Goal: Task Accomplishment & Management: Manage account settings

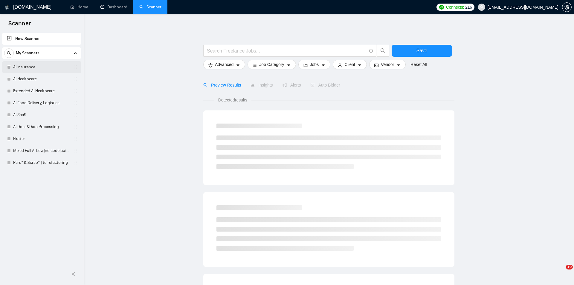
click at [46, 69] on link "AI Insurance" at bounding box center [41, 67] width 57 height 12
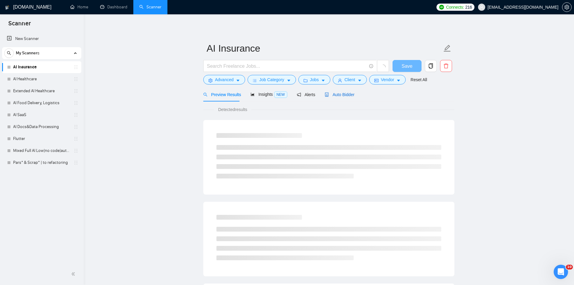
click at [332, 97] on span "Auto Bidder" at bounding box center [340, 94] width 30 height 5
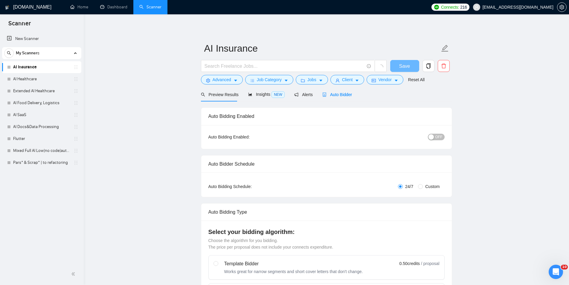
click at [442, 137] on span "OFF" at bounding box center [438, 137] width 7 height 7
click at [407, 66] on span "Save" at bounding box center [408, 65] width 11 height 7
click at [23, 81] on link "AI Healthcare" at bounding box center [41, 79] width 57 height 12
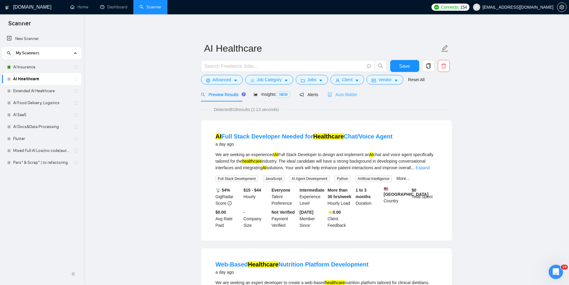
click at [331, 91] on div "Auto Bidder" at bounding box center [343, 95] width 30 height 14
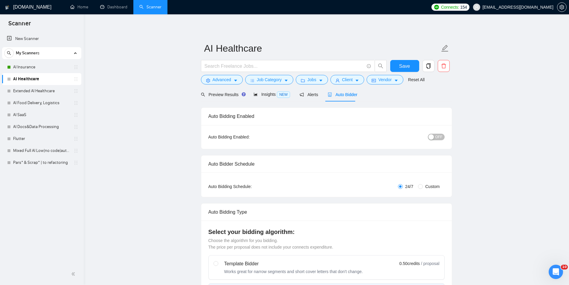
click at [434, 135] on div "button" at bounding box center [430, 137] width 5 height 5
click at [404, 65] on span "Save" at bounding box center [404, 65] width 11 height 7
click at [50, 88] on link "Extended AI Healthcare" at bounding box center [41, 91] width 57 height 12
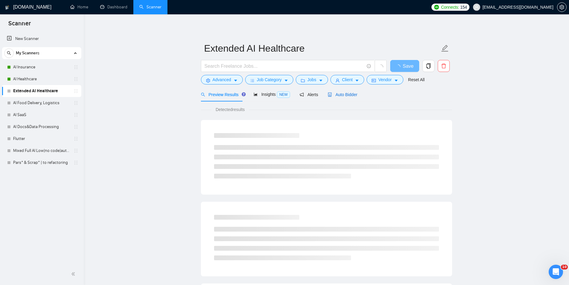
click at [340, 98] on div "Auto Bidder" at bounding box center [343, 94] width 30 height 7
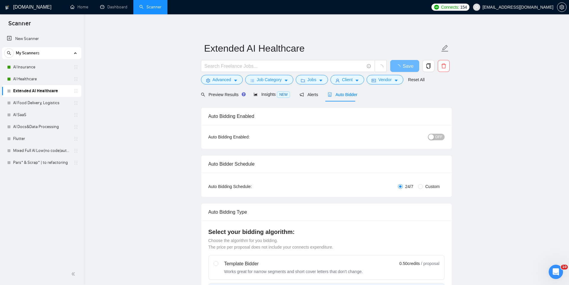
click at [433, 142] on div "OFF" at bounding box center [405, 137] width 79 height 10
checkbox input "true"
click at [433, 140] on div "button" at bounding box center [430, 137] width 5 height 5
click at [403, 65] on span "Save" at bounding box center [404, 65] width 11 height 7
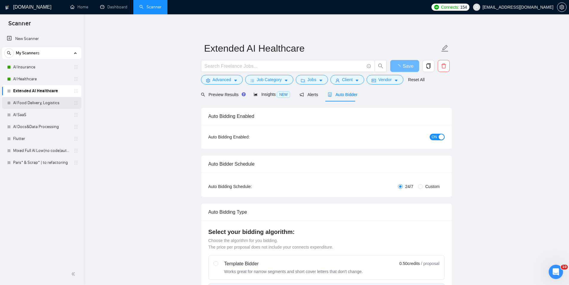
click at [47, 102] on link "AI Food Delivery, Logistics" at bounding box center [41, 103] width 57 height 12
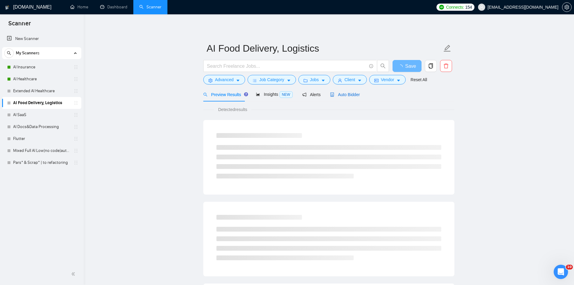
click at [346, 94] on span "Auto Bidder" at bounding box center [345, 94] width 30 height 5
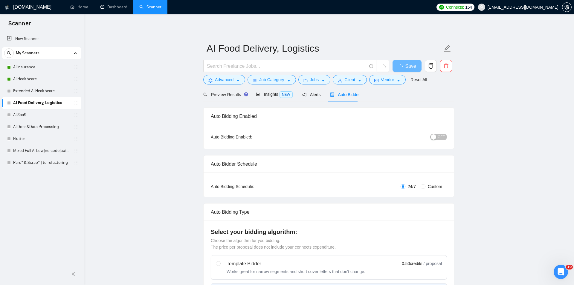
click at [431, 136] on div "button" at bounding box center [433, 137] width 5 height 5
checkbox input "false"
click at [407, 65] on span "Save" at bounding box center [408, 65] width 11 height 7
click at [46, 115] on link "AI SaaS" at bounding box center [41, 115] width 57 height 12
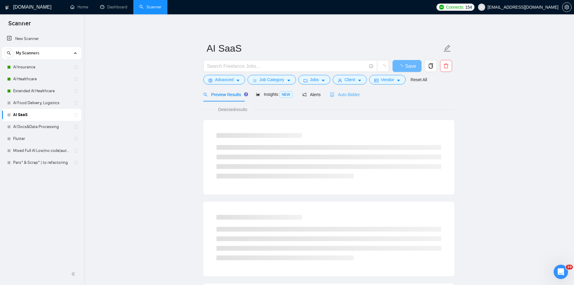
click at [346, 99] on div "Auto Bidder" at bounding box center [345, 95] width 30 height 14
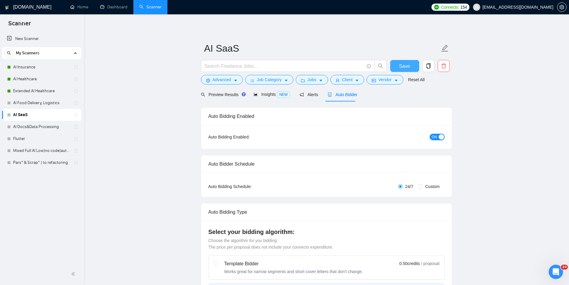
click at [405, 65] on span "Save" at bounding box center [404, 65] width 11 height 7
click at [49, 101] on link "AI Food Delivery, Logistics" at bounding box center [41, 103] width 57 height 12
click at [338, 94] on span "Auto Bidder" at bounding box center [343, 94] width 30 height 5
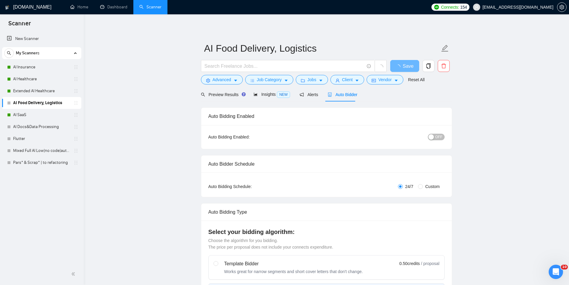
click at [437, 137] on span "OFF" at bounding box center [438, 137] width 7 height 7
click at [404, 64] on span "Save" at bounding box center [404, 65] width 11 height 7
click at [38, 127] on link "AI Docs&Data Processing" at bounding box center [41, 127] width 57 height 12
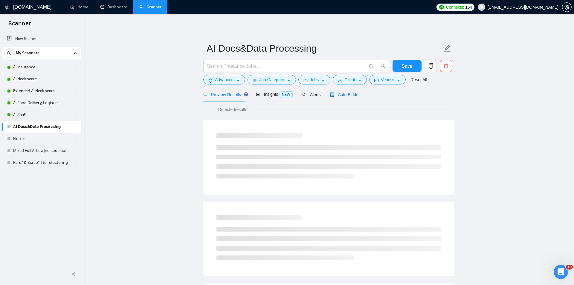
click at [348, 93] on span "Auto Bidder" at bounding box center [345, 94] width 30 height 5
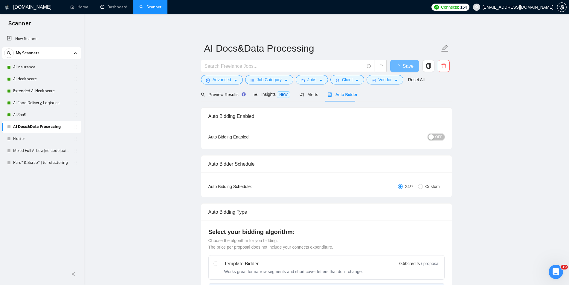
click at [441, 136] on span "OFF" at bounding box center [438, 137] width 7 height 7
click at [412, 68] on button "Save" at bounding box center [404, 66] width 29 height 12
click at [52, 140] on link "Flutter" at bounding box center [41, 139] width 57 height 12
click at [339, 94] on span "Auto Bidder" at bounding box center [343, 94] width 30 height 5
click at [441, 139] on div "button" at bounding box center [440, 137] width 5 height 5
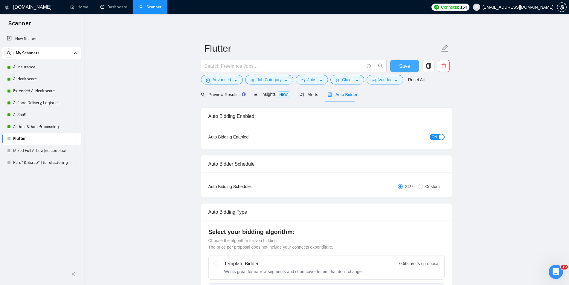
click at [407, 68] on span "Save" at bounding box center [404, 65] width 11 height 7
click at [54, 149] on link "Mixed Full AI Low|no code|automations" at bounding box center [41, 151] width 57 height 12
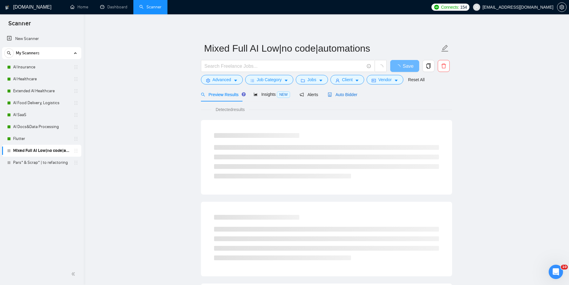
click at [337, 94] on span "Auto Bidder" at bounding box center [343, 94] width 30 height 5
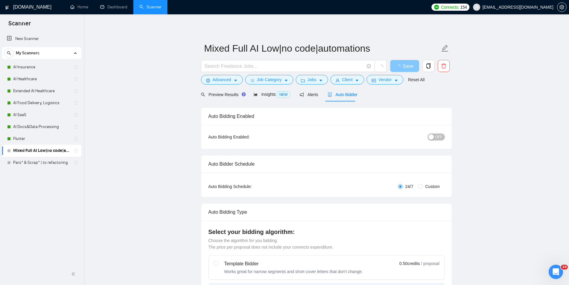
click at [432, 136] on div "button" at bounding box center [430, 137] width 5 height 5
checkbox input "true"
click at [408, 69] on span "Save" at bounding box center [404, 65] width 11 height 7
click at [48, 167] on link "Pars* & Scrap* | to refactoring" at bounding box center [41, 163] width 57 height 12
checkbox input "true"
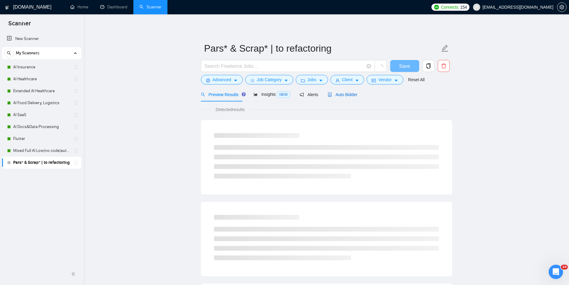
click at [344, 92] on span "Auto Bidder" at bounding box center [343, 94] width 30 height 5
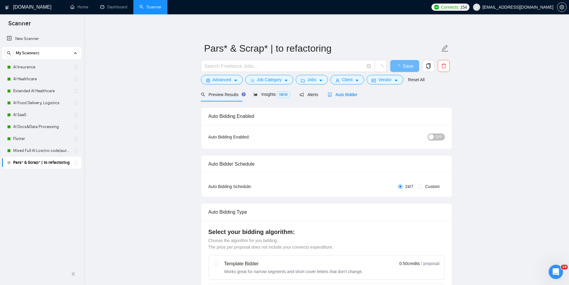
click at [440, 136] on span "OFF" at bounding box center [438, 137] width 7 height 7
click at [400, 66] on span "Save" at bounding box center [404, 65] width 11 height 7
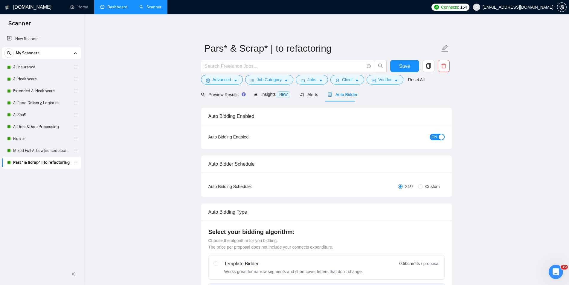
click at [105, 6] on link "Dashboard" at bounding box center [113, 6] width 27 height 5
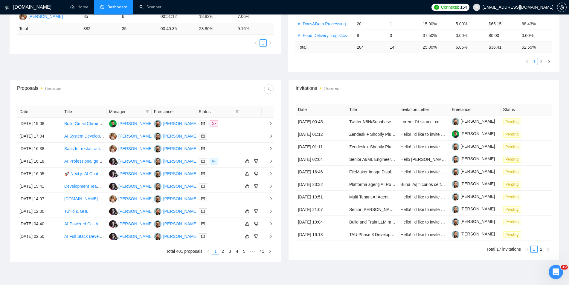
scroll to position [183, 0]
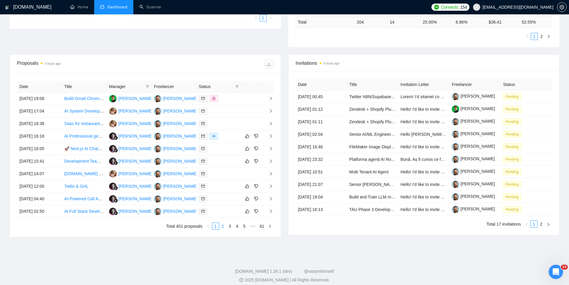
click at [222, 228] on link "2" at bounding box center [222, 226] width 7 height 7
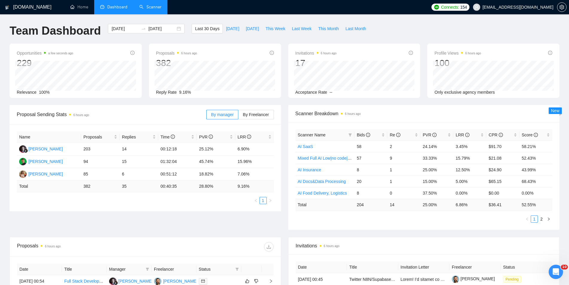
click at [140, 7] on link "Scanner" at bounding box center [150, 6] width 22 height 5
